Goal: Complete application form

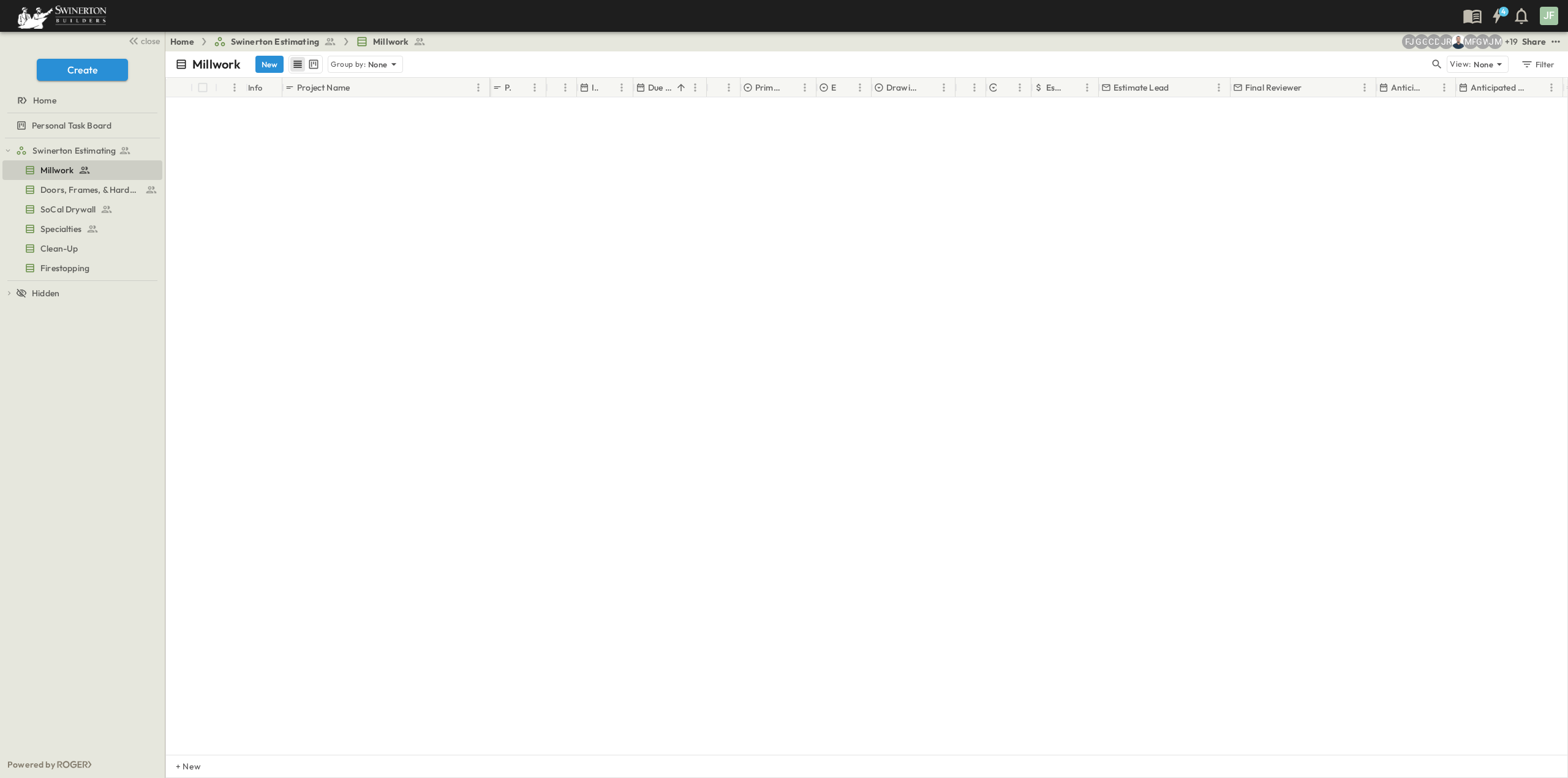
scroll to position [2807, 0]
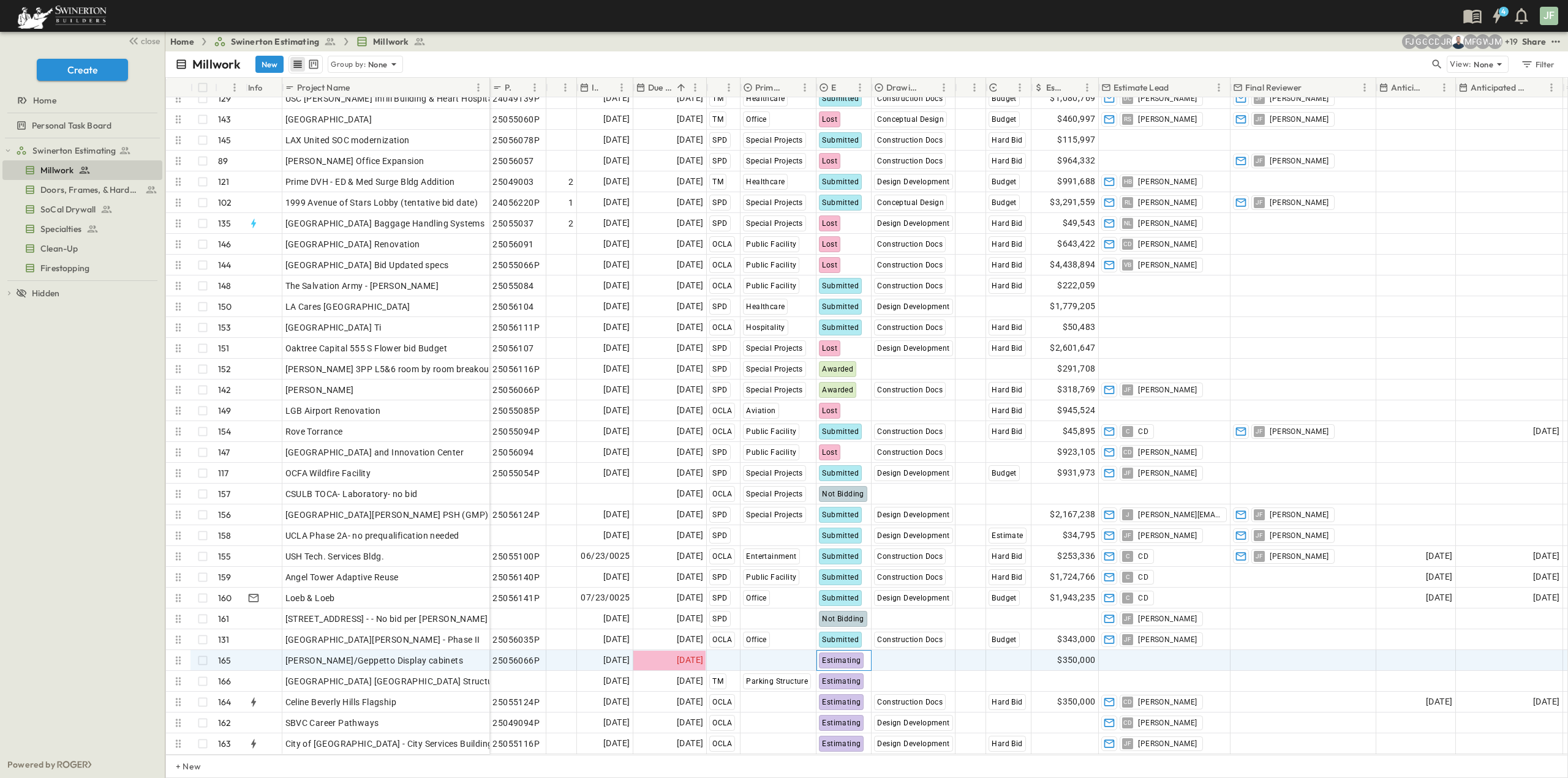
click at [837, 626] on span "Estimating" at bounding box center [841, 661] width 39 height 8
click at [696, 626] on span "[DATE]" at bounding box center [689, 660] width 26 height 14
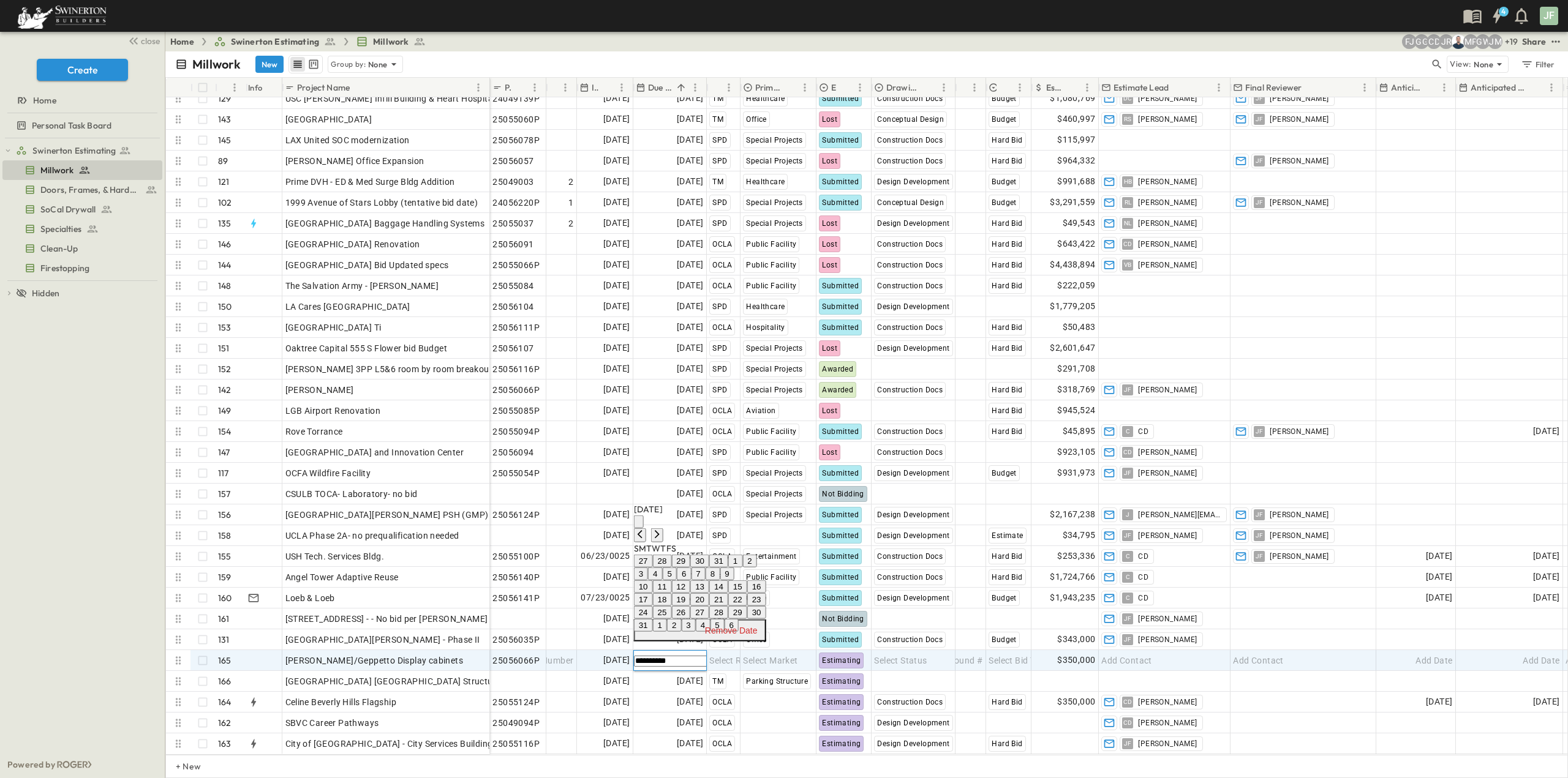
click at [747, 594] on button "22" at bounding box center [737, 599] width 19 height 13
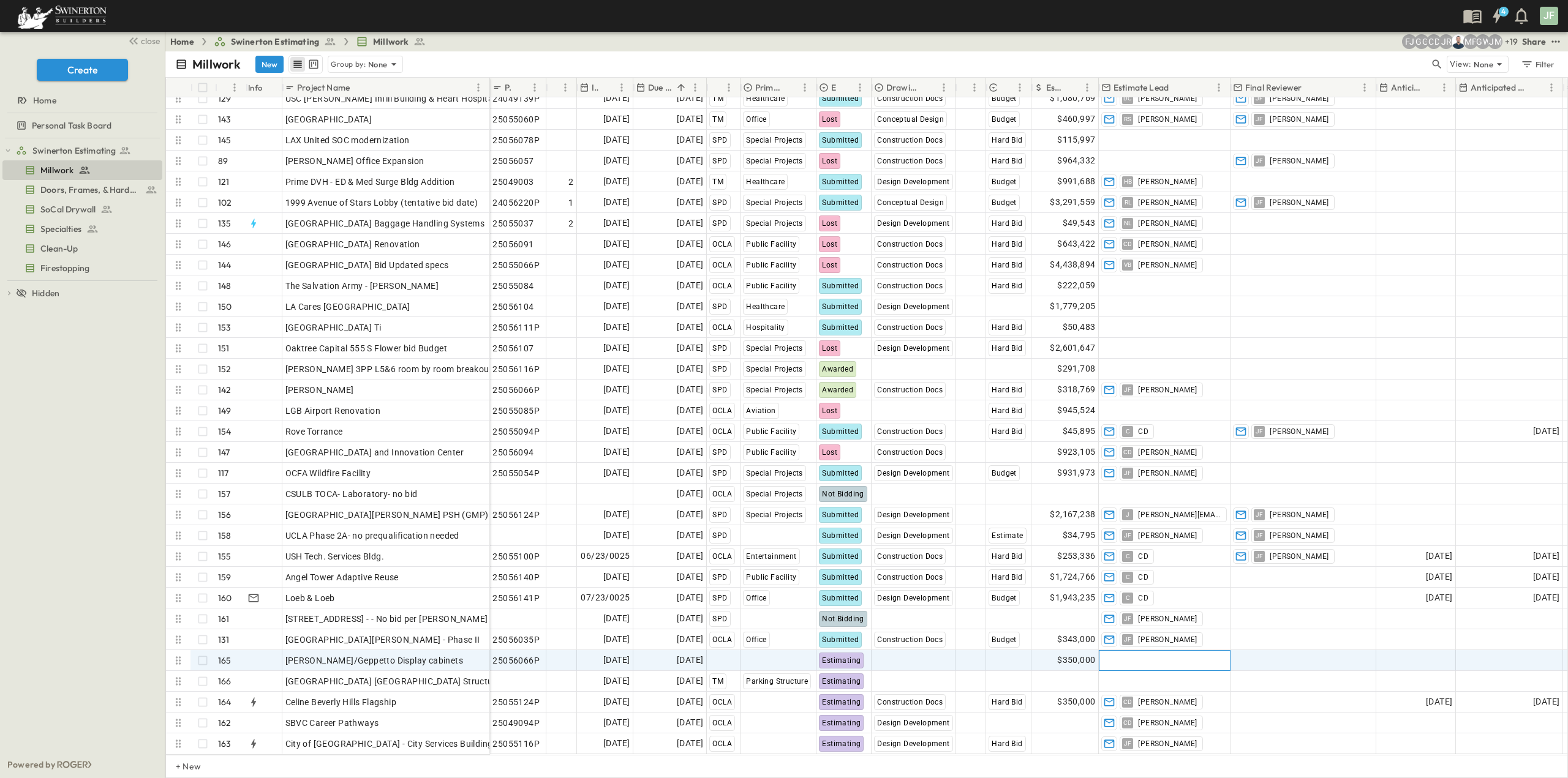
click at [1119, 626] on span "Add Contact" at bounding box center [1126, 661] width 50 height 13
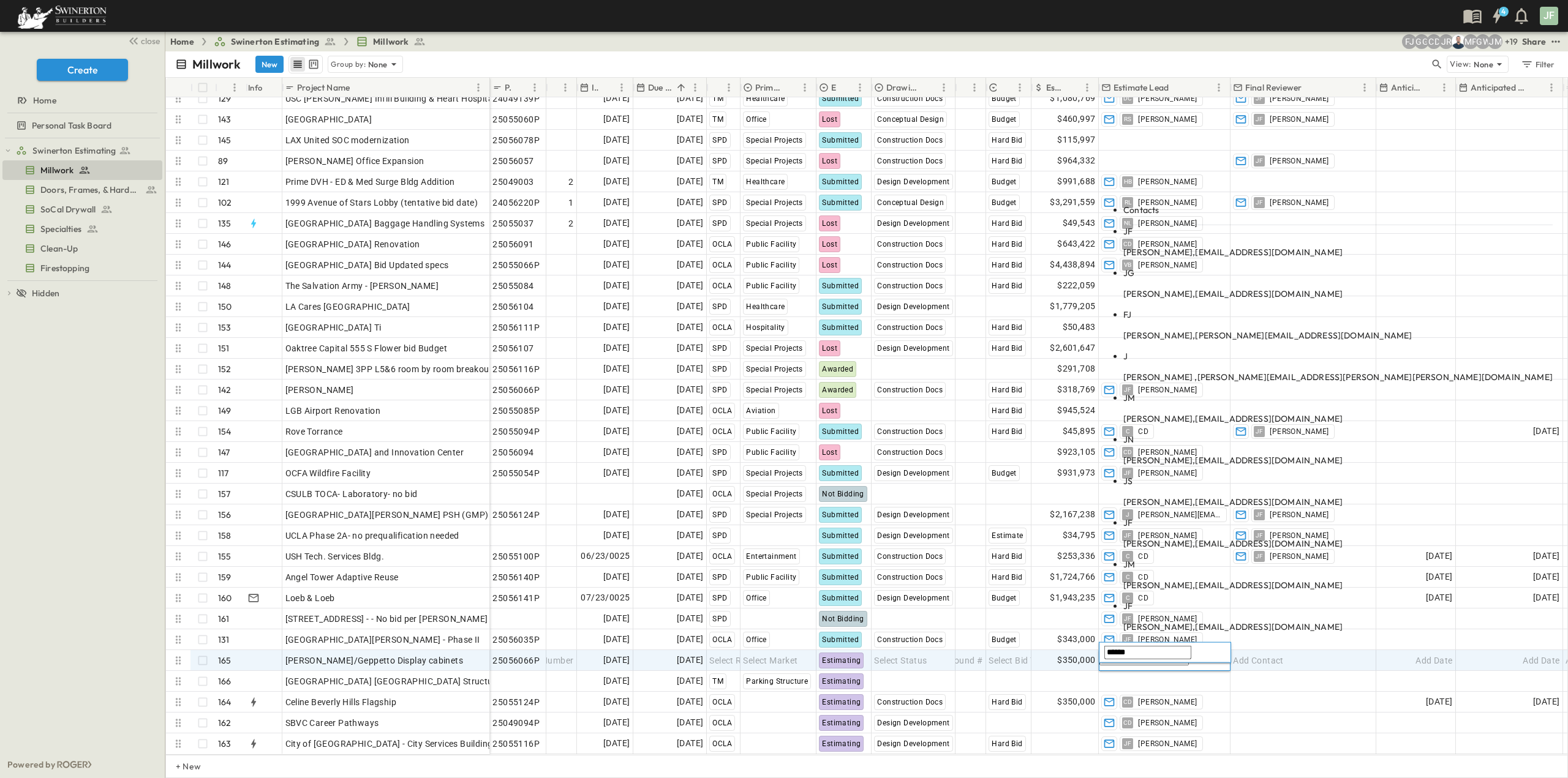
type input "******"
click at [1159, 298] on span "[EMAIL_ADDRESS][DOMAIN_NAME]" at bounding box center [1269, 293] width 148 height 11
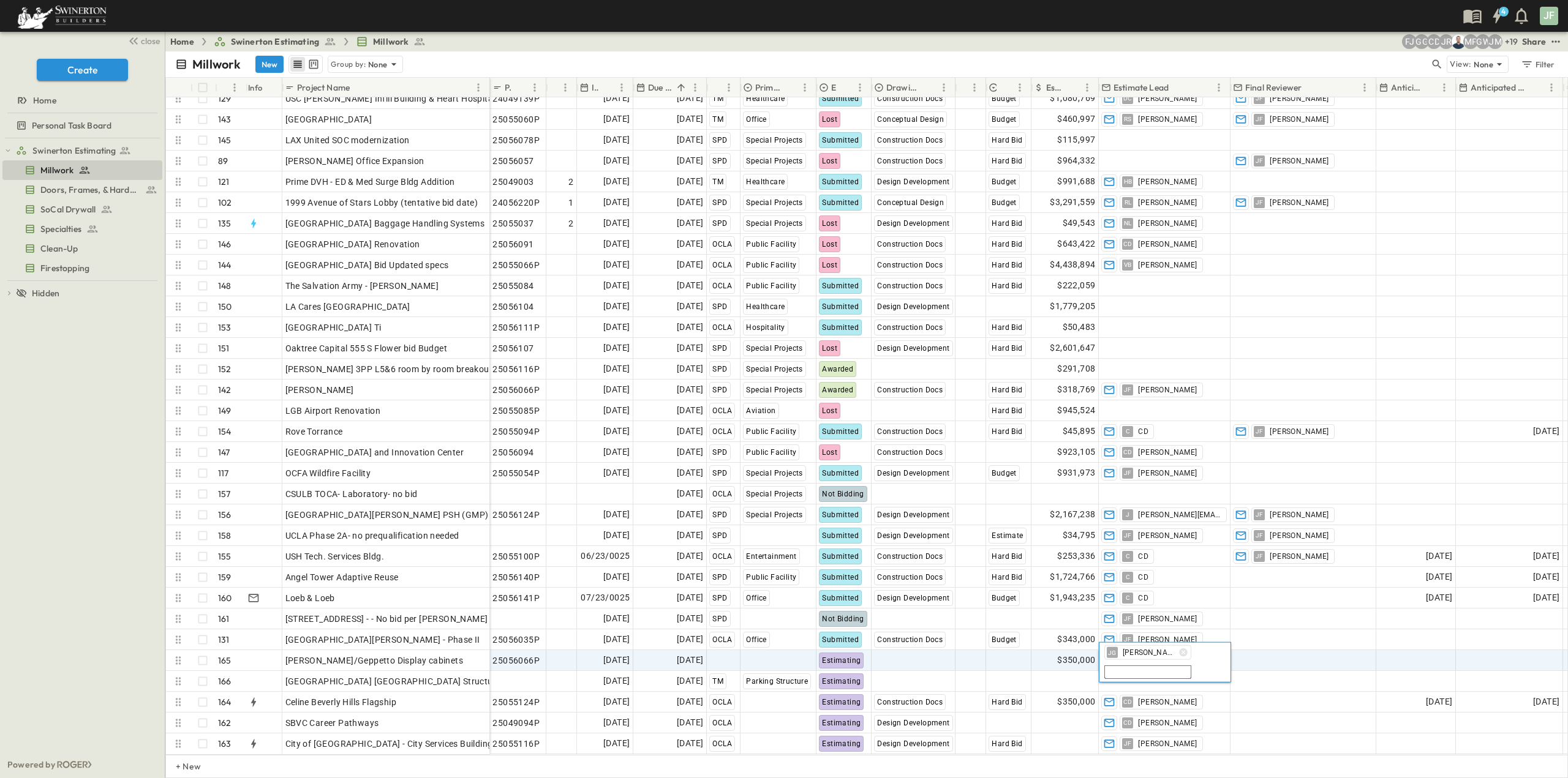
click at [1159, 626] on icon "button" at bounding box center [1182, 651] width 8 height 8
click at [1159, 626] on input "text" at bounding box center [1148, 652] width 87 height 13
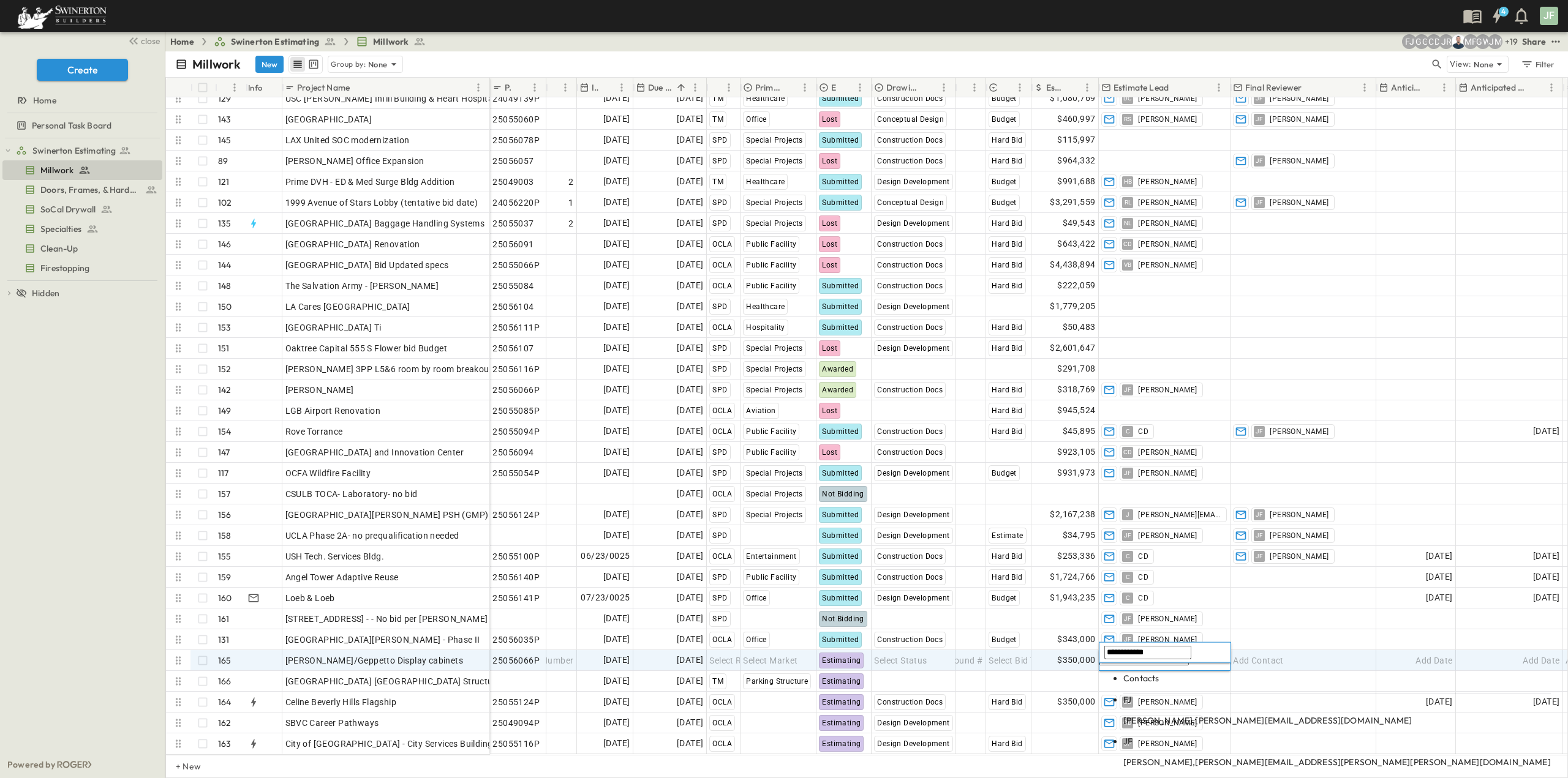
type input "**********"
click at [1159, 626] on span "[PERSON_NAME][EMAIL_ADDRESS][PERSON_NAME][PERSON_NAME][DOMAIN_NAME]" at bounding box center [1373, 762] width 356 height 11
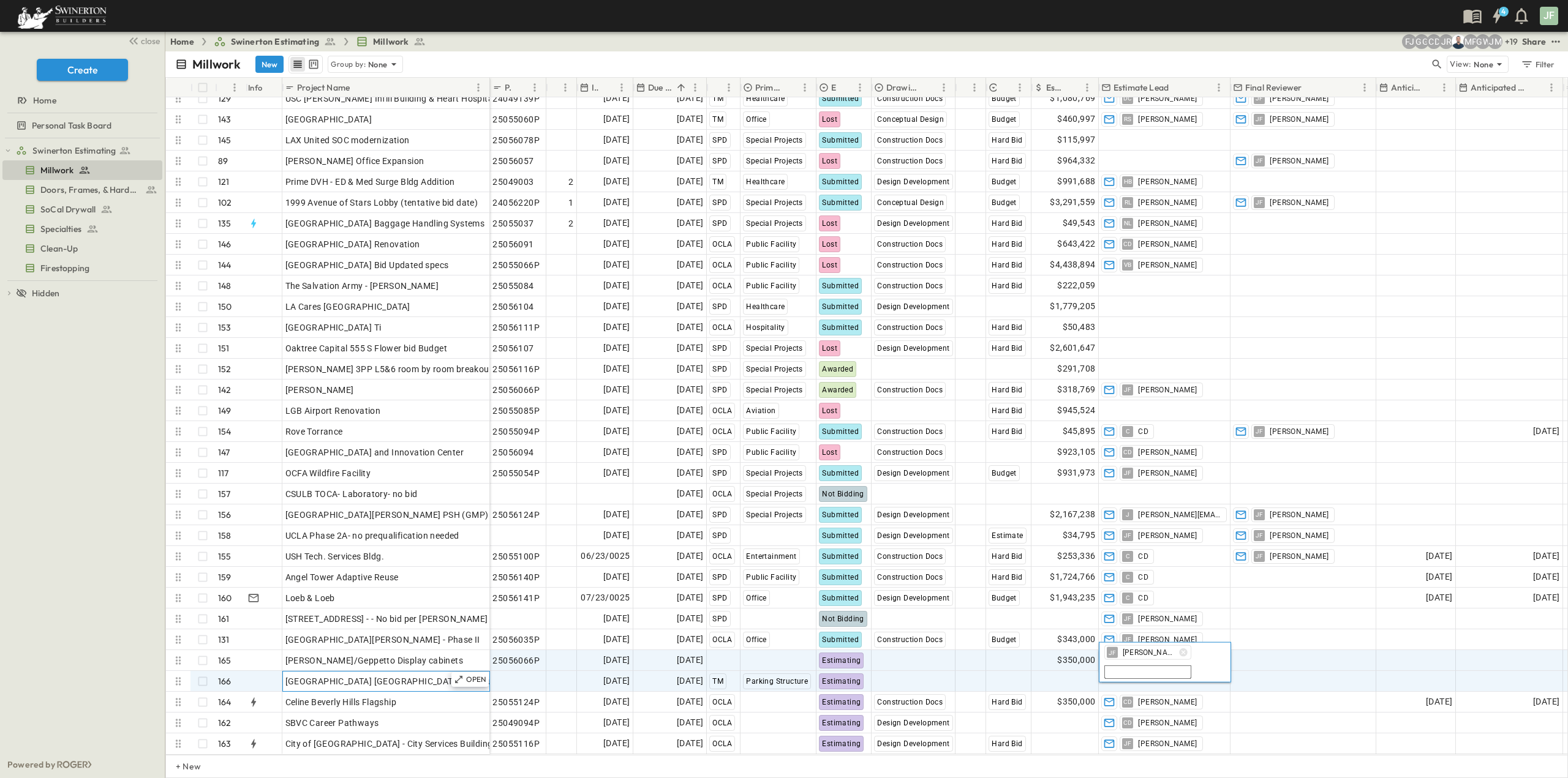
click at [387, 626] on span "[GEOGRAPHIC_DATA] [GEOGRAPHIC_DATA] Structure" at bounding box center [392, 682] width 215 height 13
click at [1159, 626] on div "Add Contact" at bounding box center [1164, 681] width 131 height 19
type input "**********"
click at [1159, 626] on span "[PERSON_NAME][EMAIL_ADDRESS][PERSON_NAME][PERSON_NAME][DOMAIN_NAME]" at bounding box center [1373, 782] width 356 height 11
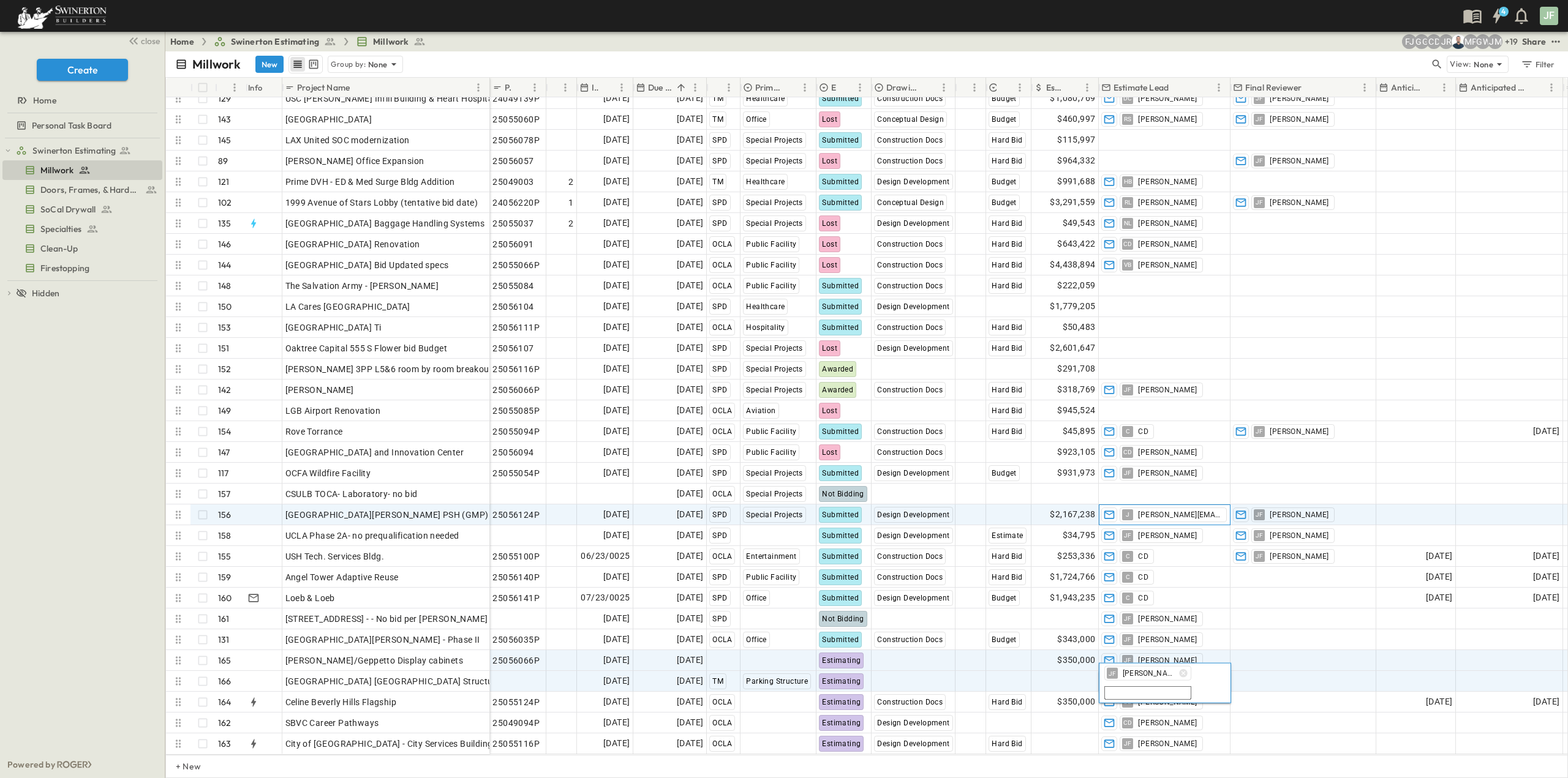
click at [1159, 510] on span "[PERSON_NAME][EMAIL_ADDRESS][PERSON_NAME][PERSON_NAME][DOMAIN_NAME]" at bounding box center [1179, 515] width 83 height 10
type input "*"
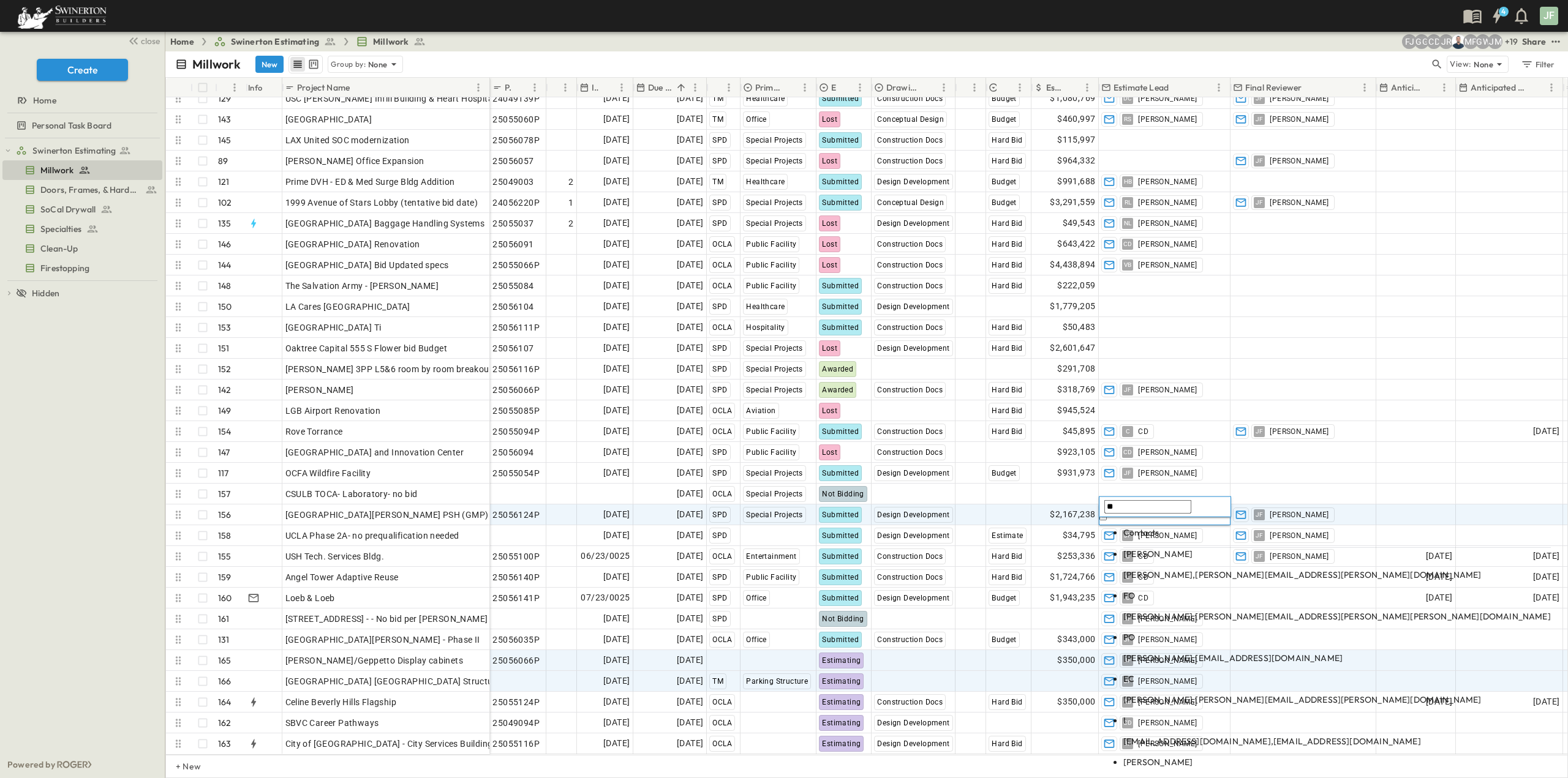
type input "*"
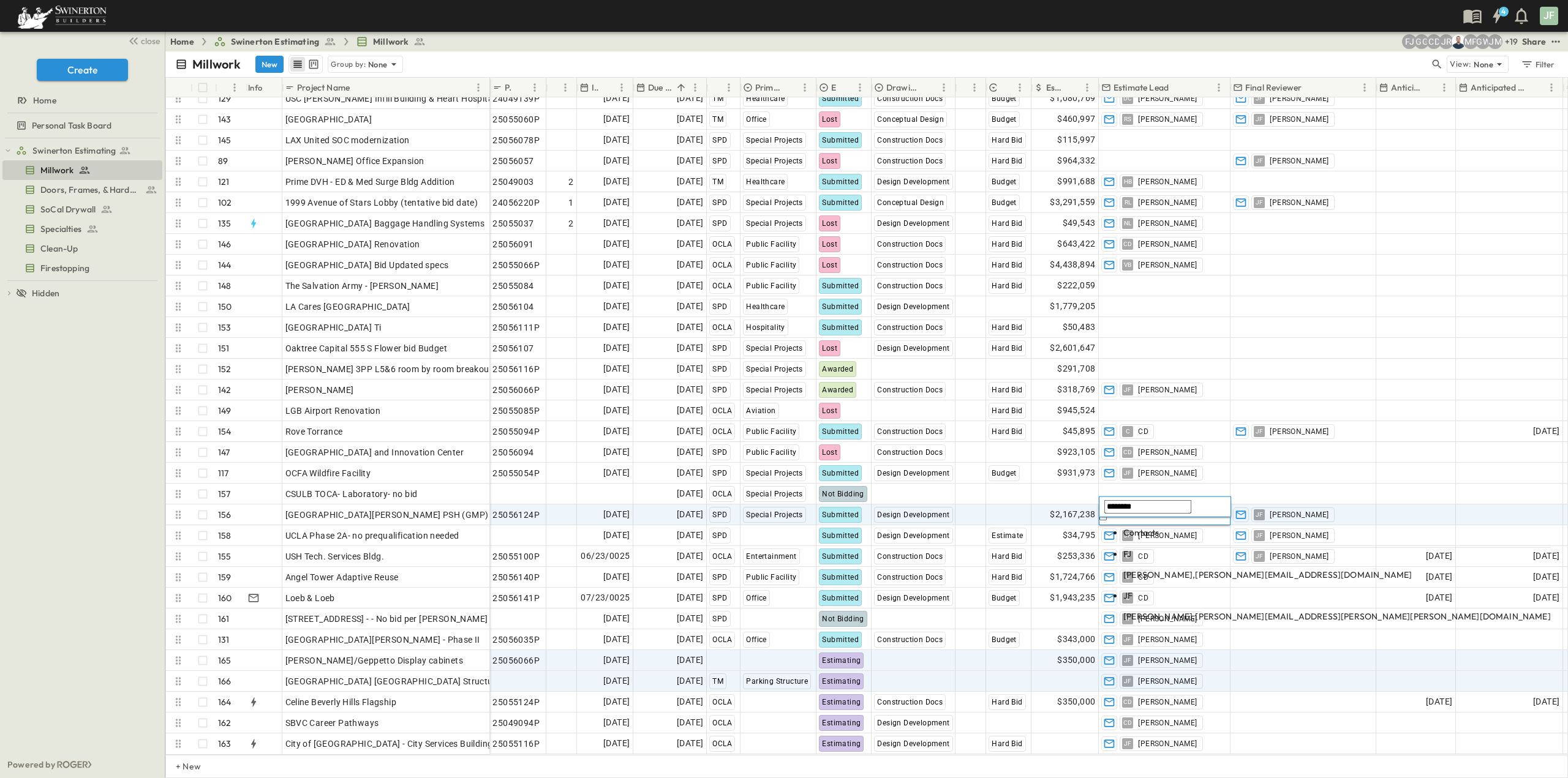
type input "********"
click at [1159, 611] on span "[PERSON_NAME][EMAIL_ADDRESS][PERSON_NAME][PERSON_NAME][DOMAIN_NAME]" at bounding box center [1373, 616] width 356 height 11
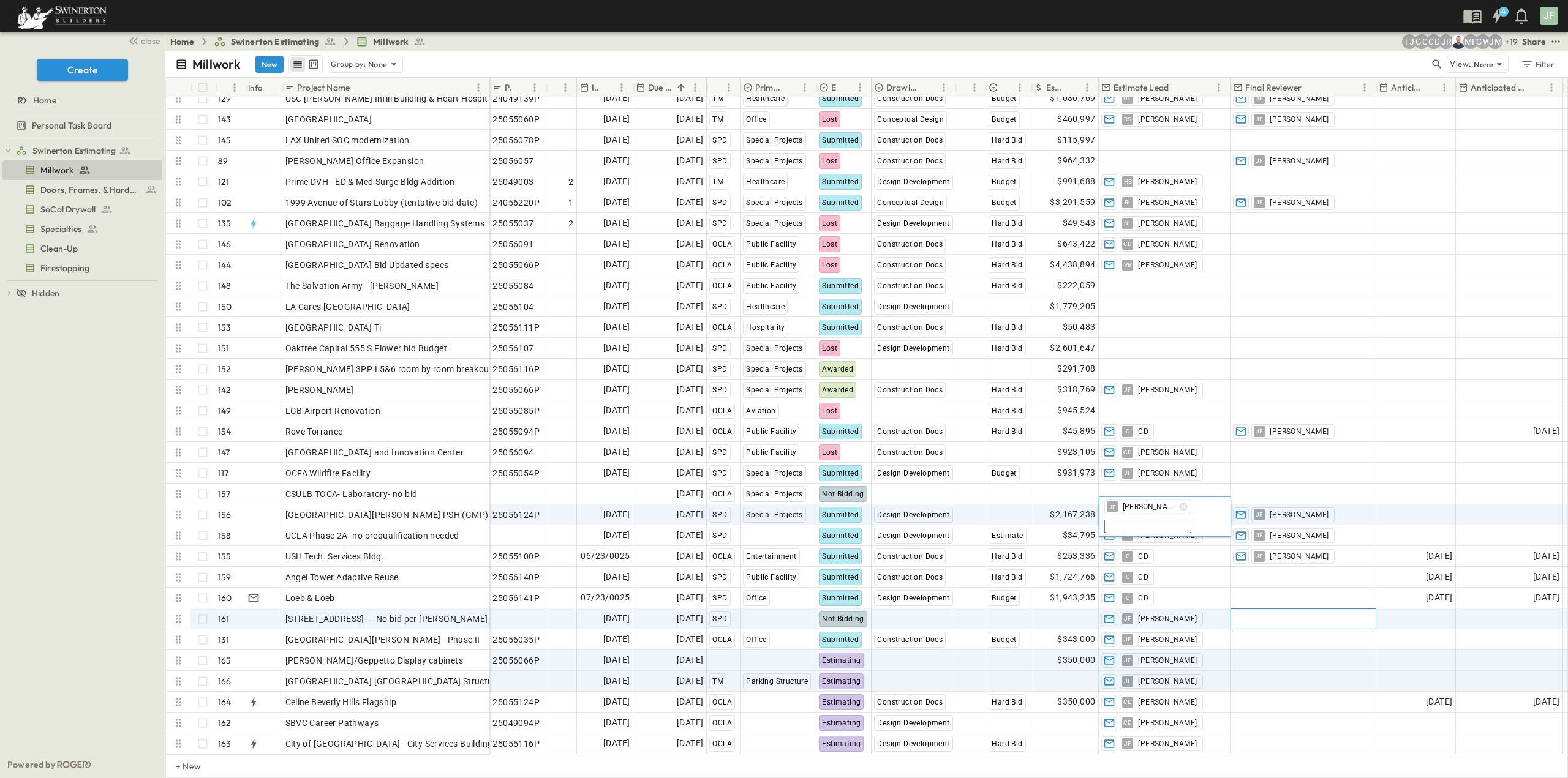
click at [1159, 609] on div "Add Contact" at bounding box center [1302, 619] width 144 height 19
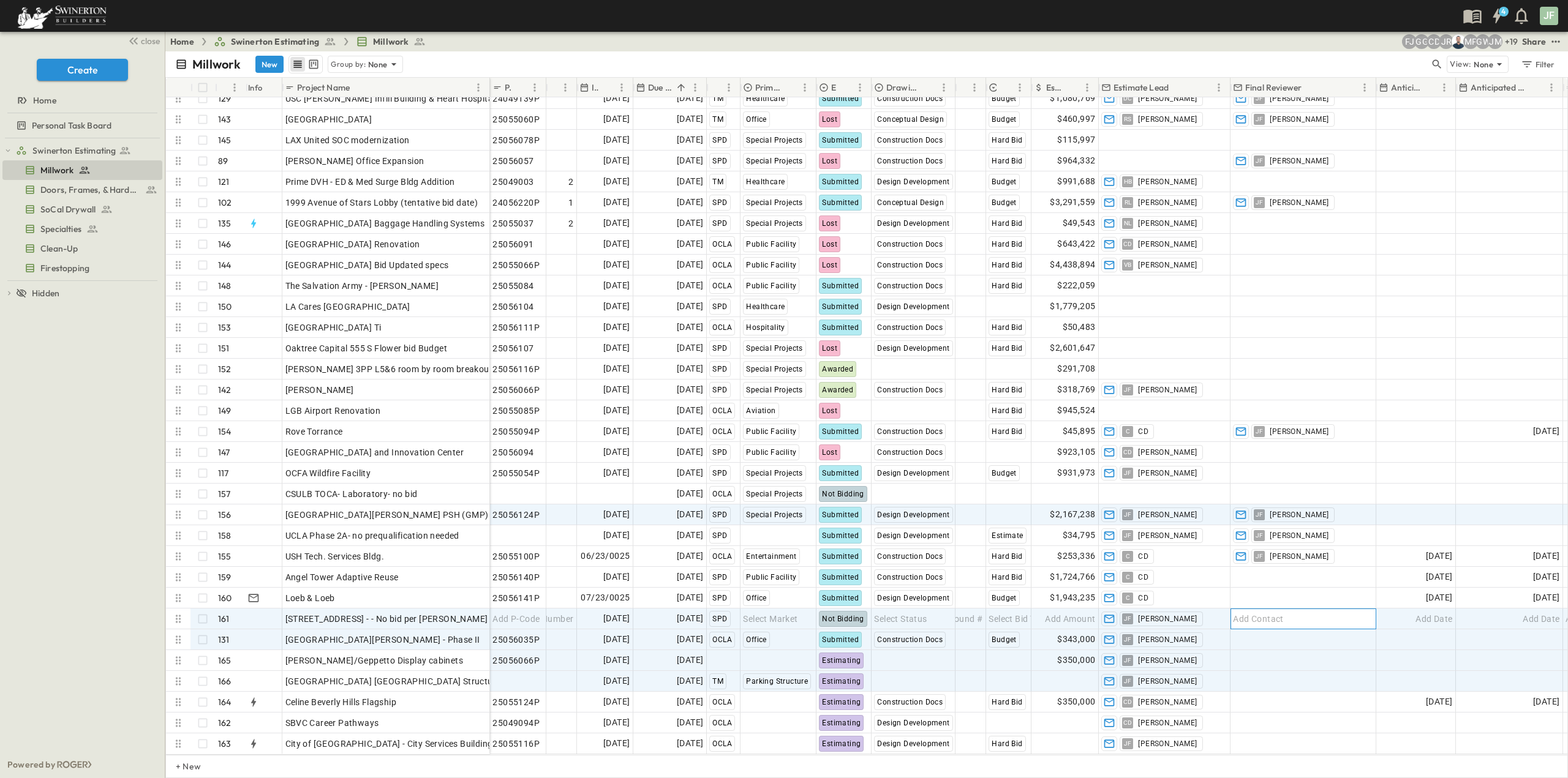
scroll to position [2807, 0]
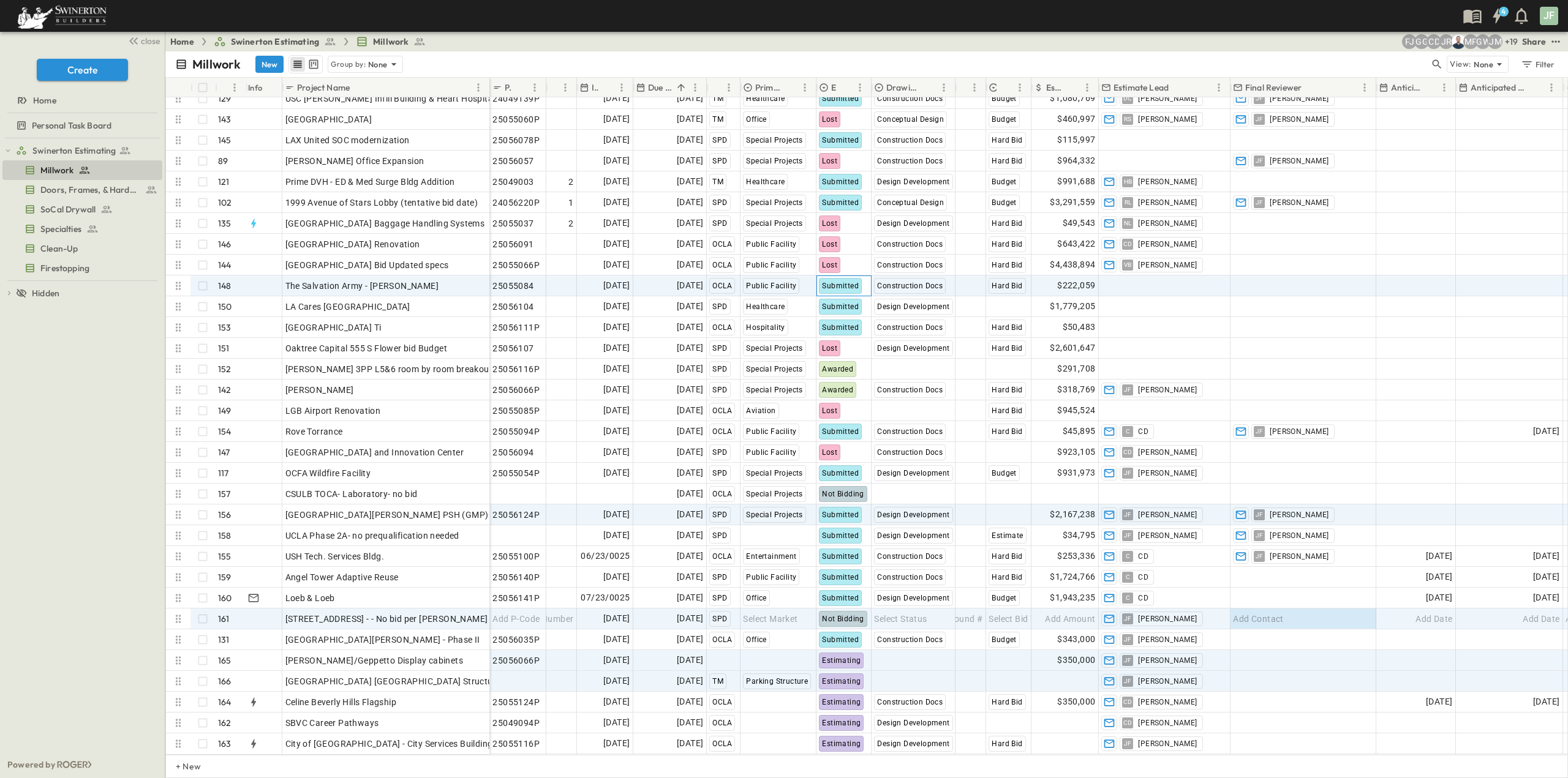
click at [844, 282] on span "Submitted" at bounding box center [840, 286] width 37 height 8
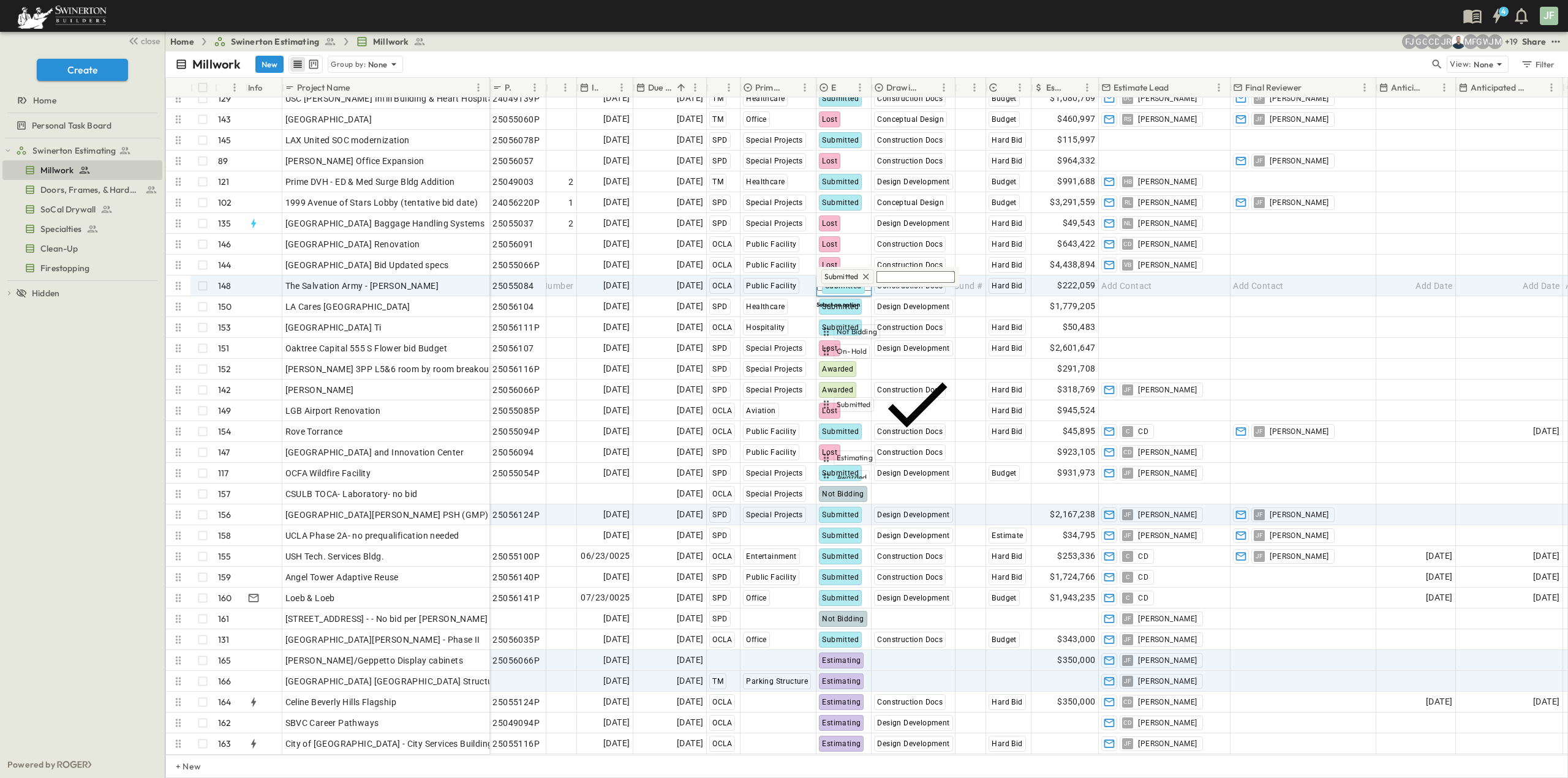
click at [846, 492] on span "Lost" at bounding box center [844, 497] width 15 height 10
